Goal: Navigation & Orientation: Find specific page/section

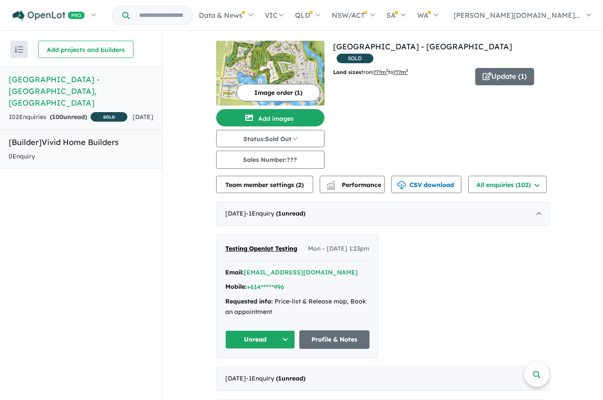
click at [147, 142] on h5 "[Builder] Vivid Home Builders" at bounding box center [81, 142] width 145 height 12
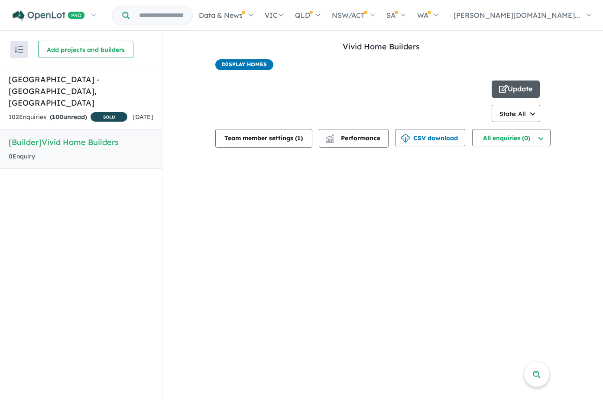
click at [527, 81] on button "Update" at bounding box center [516, 89] width 48 height 17
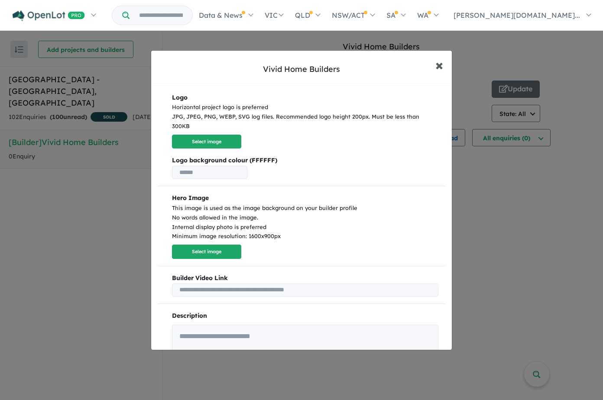
click at [443, 70] on button "× Close" at bounding box center [439, 64] width 25 height 23
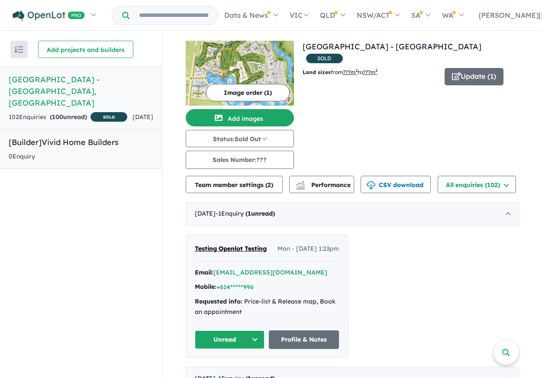
click at [94, 140] on h5 "[Builder] Vivid Home Builders" at bounding box center [81, 142] width 145 height 12
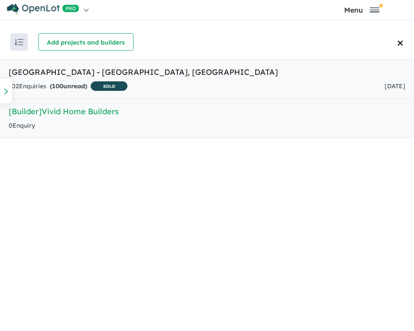
click at [233, 74] on h5 "Sanctuary Lakes Estate - Point Cook , VIC" at bounding box center [207, 72] width 396 height 12
